Goal: Information Seeking & Learning: Understand process/instructions

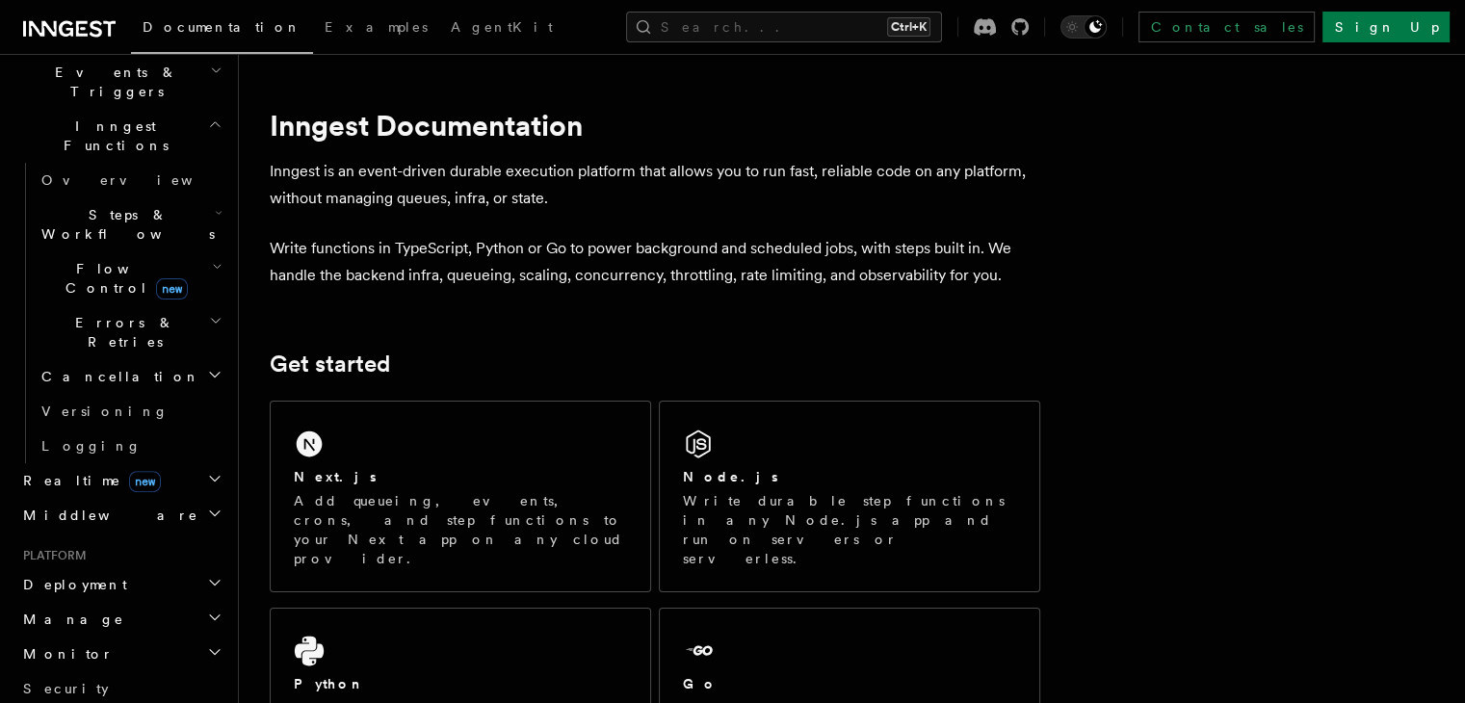
scroll to position [507, 0]
click at [186, 568] on h2 "Deployment" at bounding box center [120, 585] width 211 height 35
click at [90, 612] on span "Overview" at bounding box center [140, 619] width 198 height 15
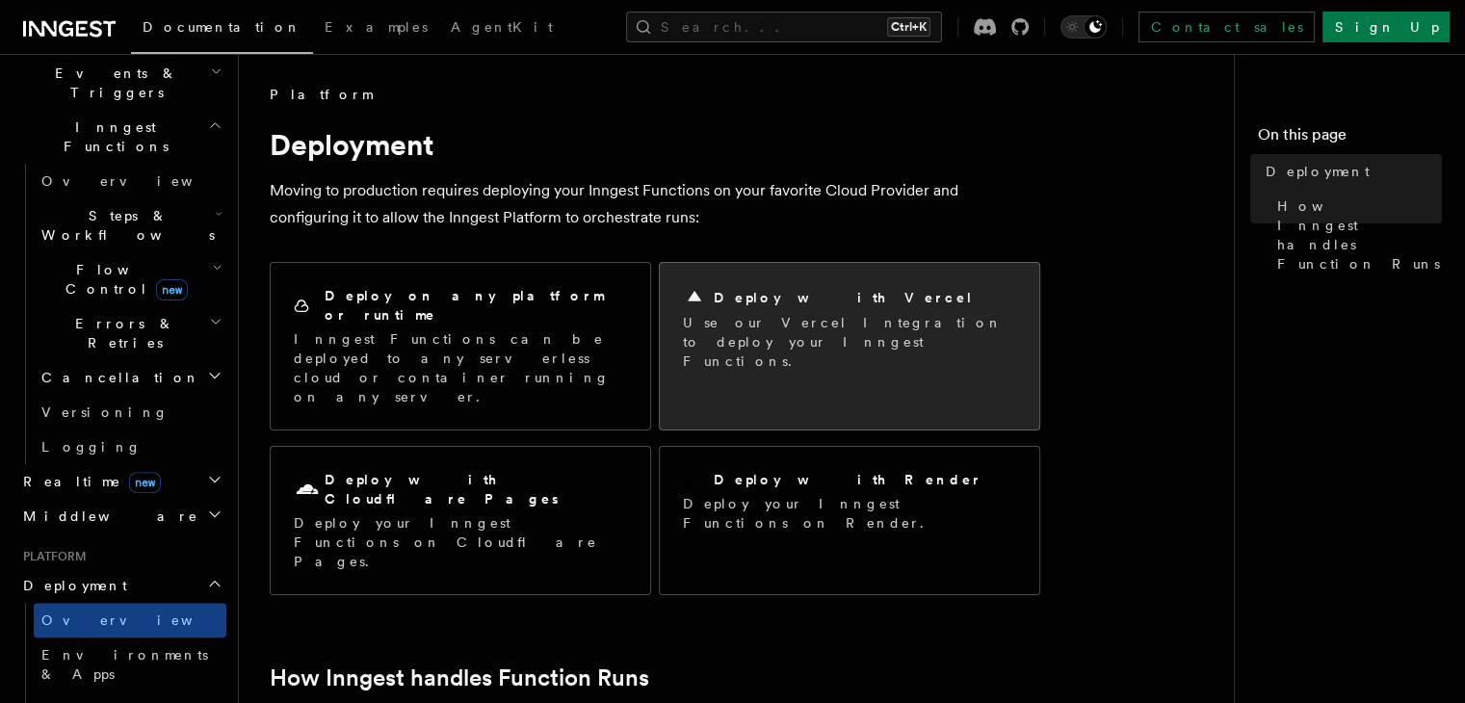
click at [824, 333] on p "Use our Vercel Integration to deploy your Inngest Functions." at bounding box center [849, 342] width 333 height 58
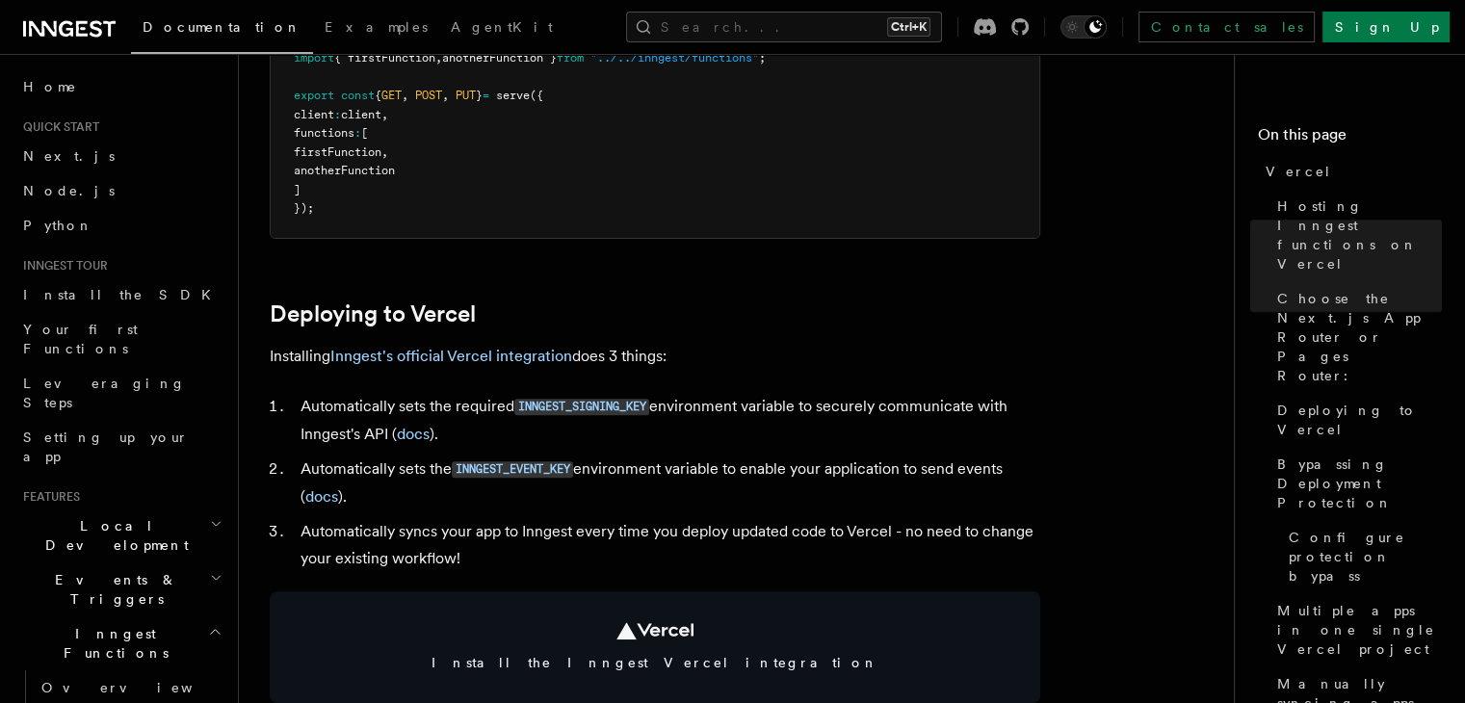
scroll to position [676, 0]
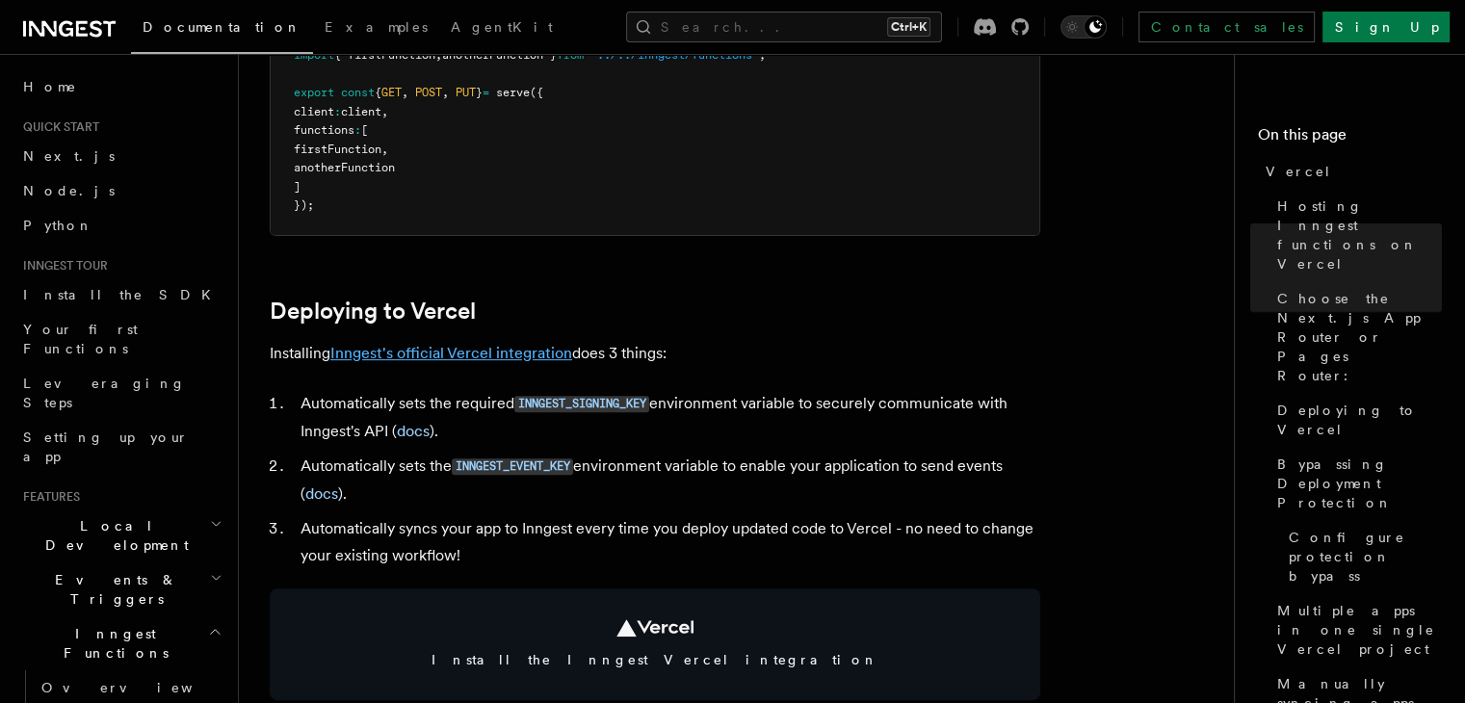
click at [485, 351] on link "Inngest's official Vercel integration" at bounding box center [451, 353] width 242 height 18
click at [491, 352] on link "Inngest's official Vercel integration" at bounding box center [451, 353] width 242 height 18
